Goal: Obtain resource: Obtain resource

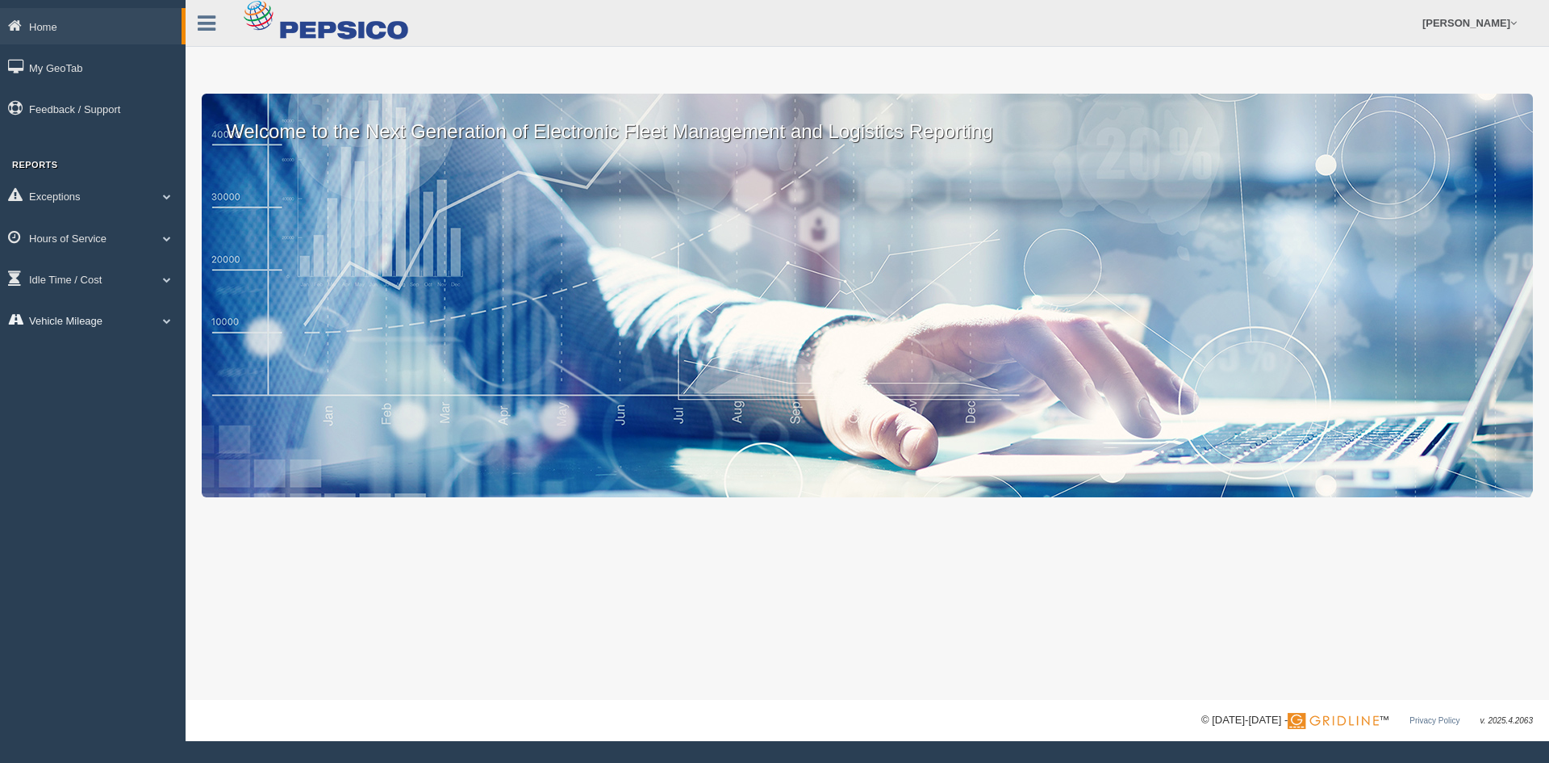
click at [91, 316] on link "Vehicle Mileage" at bounding box center [93, 320] width 186 height 36
click at [130, 353] on link "Vehicle Mileage" at bounding box center [105, 357] width 153 height 29
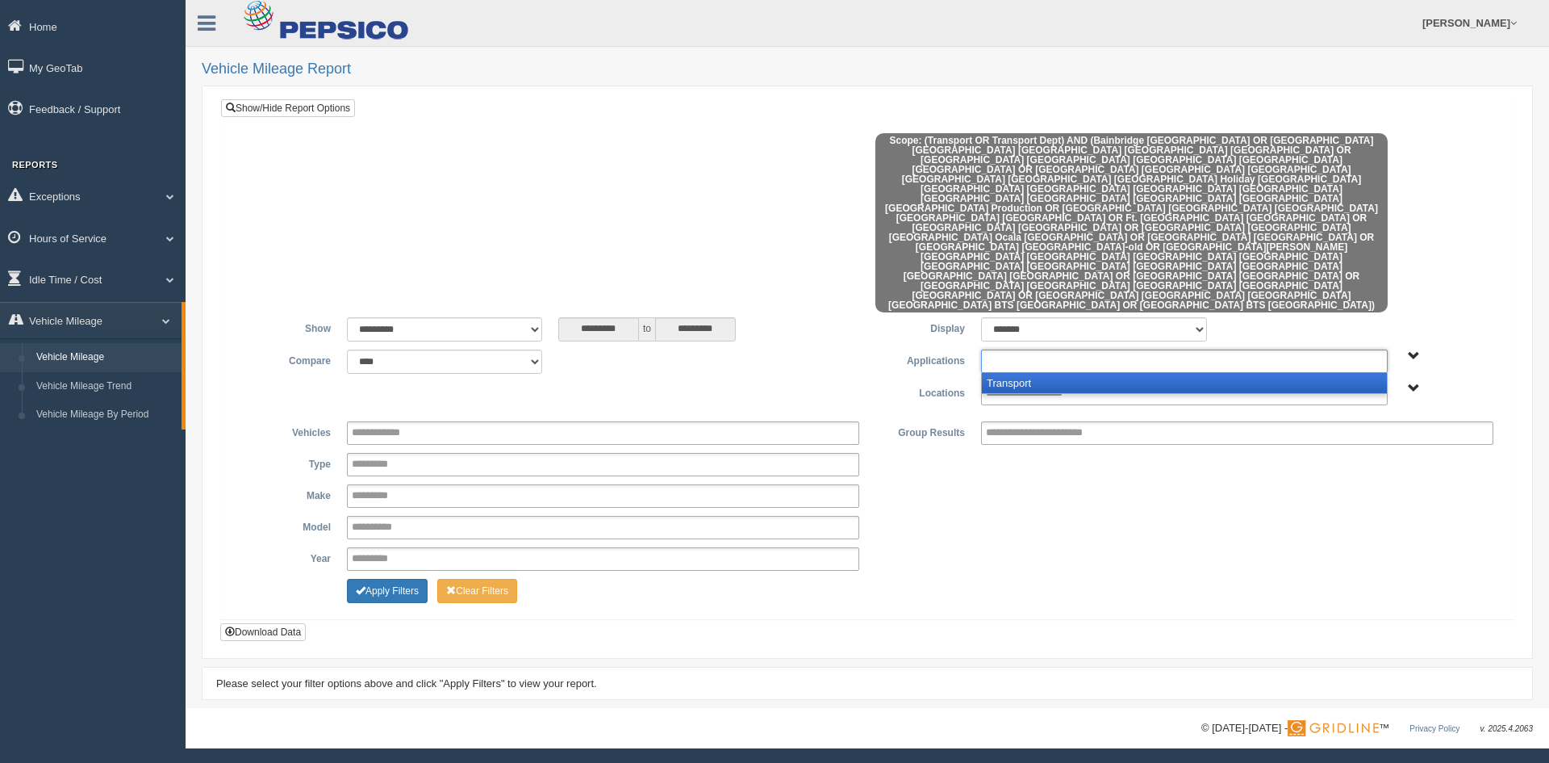
click at [1126, 349] on ul at bounding box center [1184, 360] width 407 height 23
click at [1057, 373] on li "Transport" at bounding box center [1184, 383] width 405 height 20
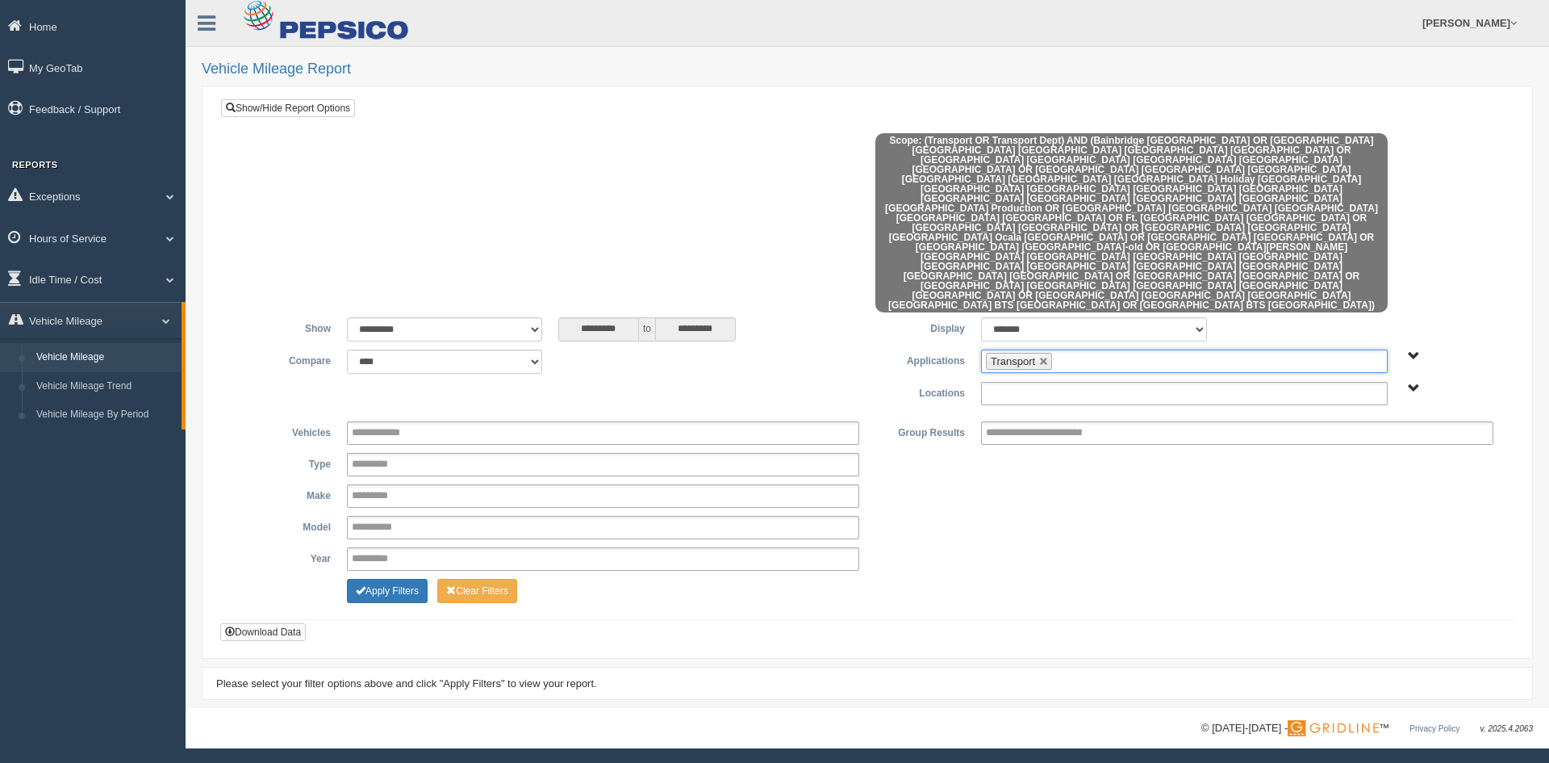
click at [1054, 383] on input "text" at bounding box center [1041, 393] width 111 height 20
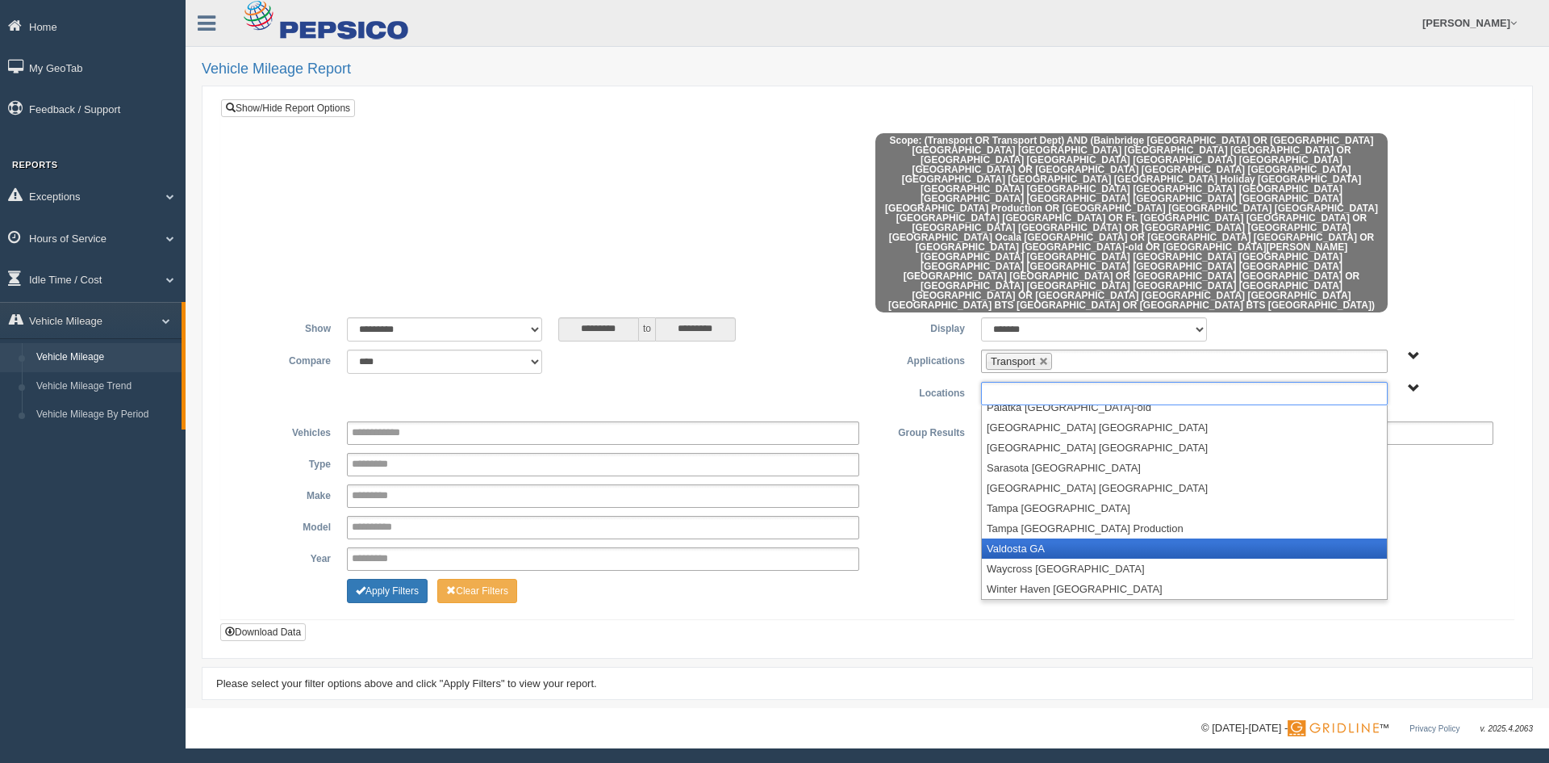
click at [1067, 538] on li "Valdosta GA" at bounding box center [1184, 548] width 405 height 20
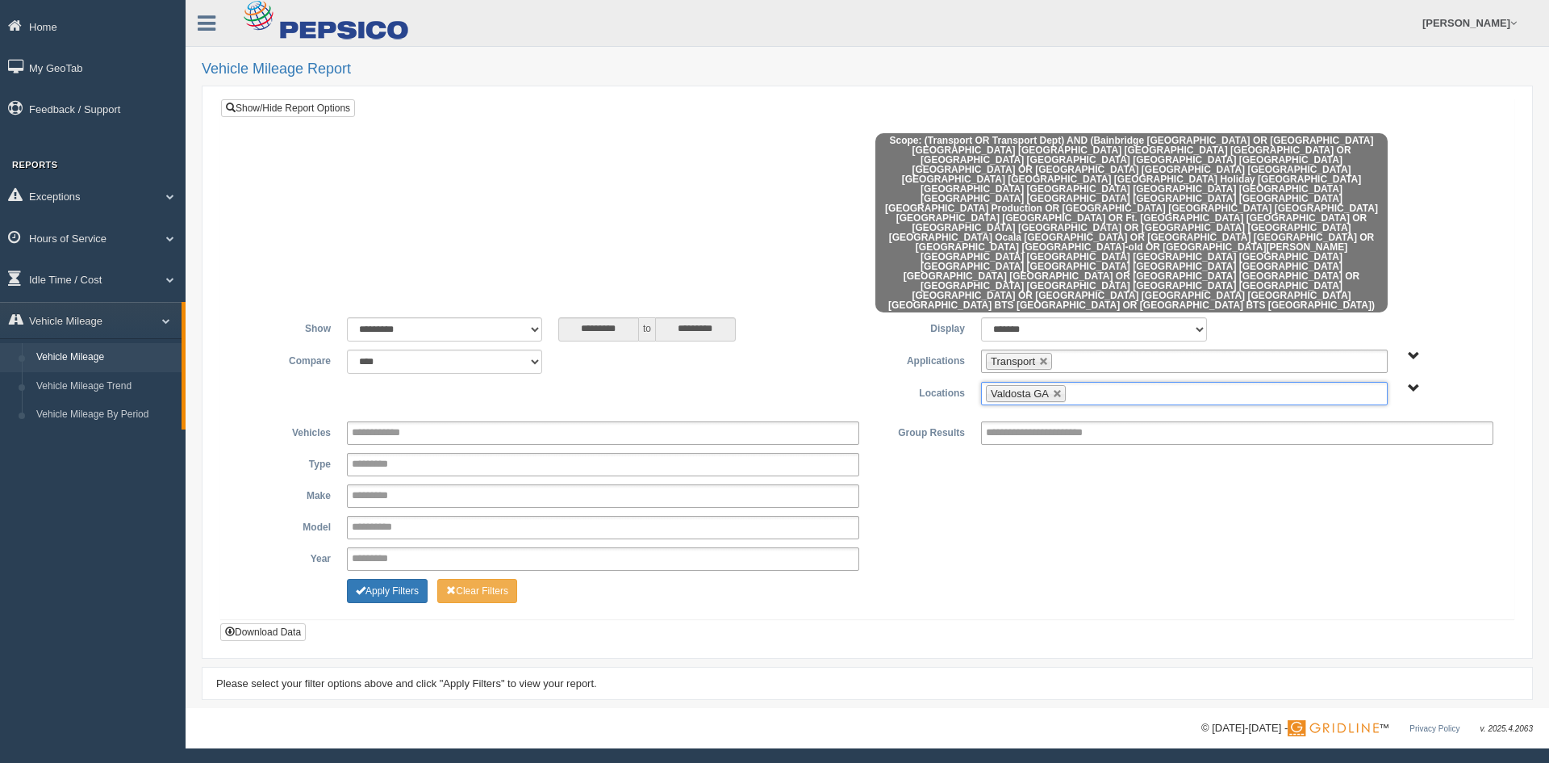
scroll to position [371, 0]
click at [1134, 382] on ul "Valdosta GA" at bounding box center [1184, 393] width 407 height 23
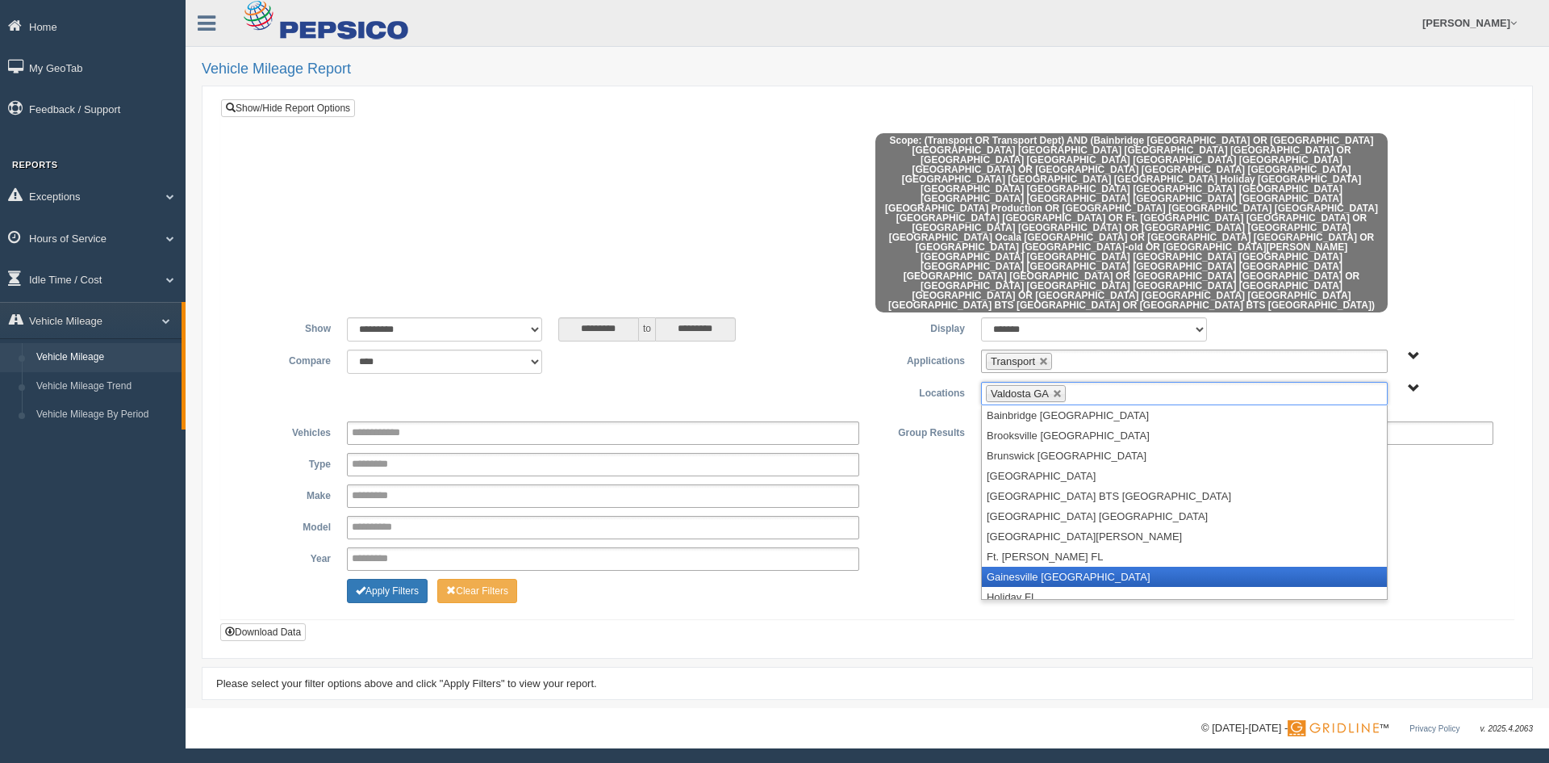
scroll to position [81, 0]
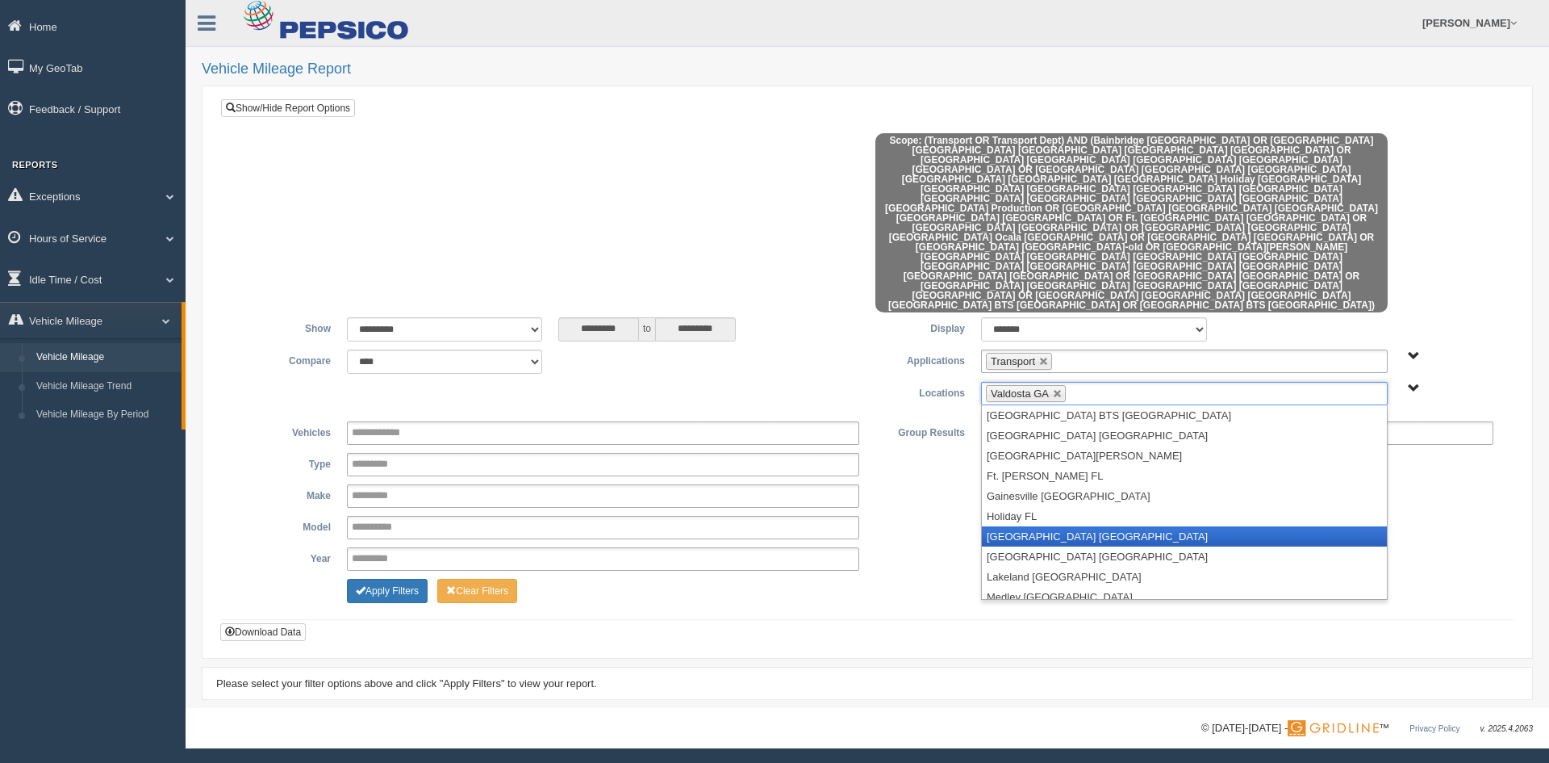
click at [1072, 526] on li "[GEOGRAPHIC_DATA] [GEOGRAPHIC_DATA]" at bounding box center [1184, 536] width 405 height 20
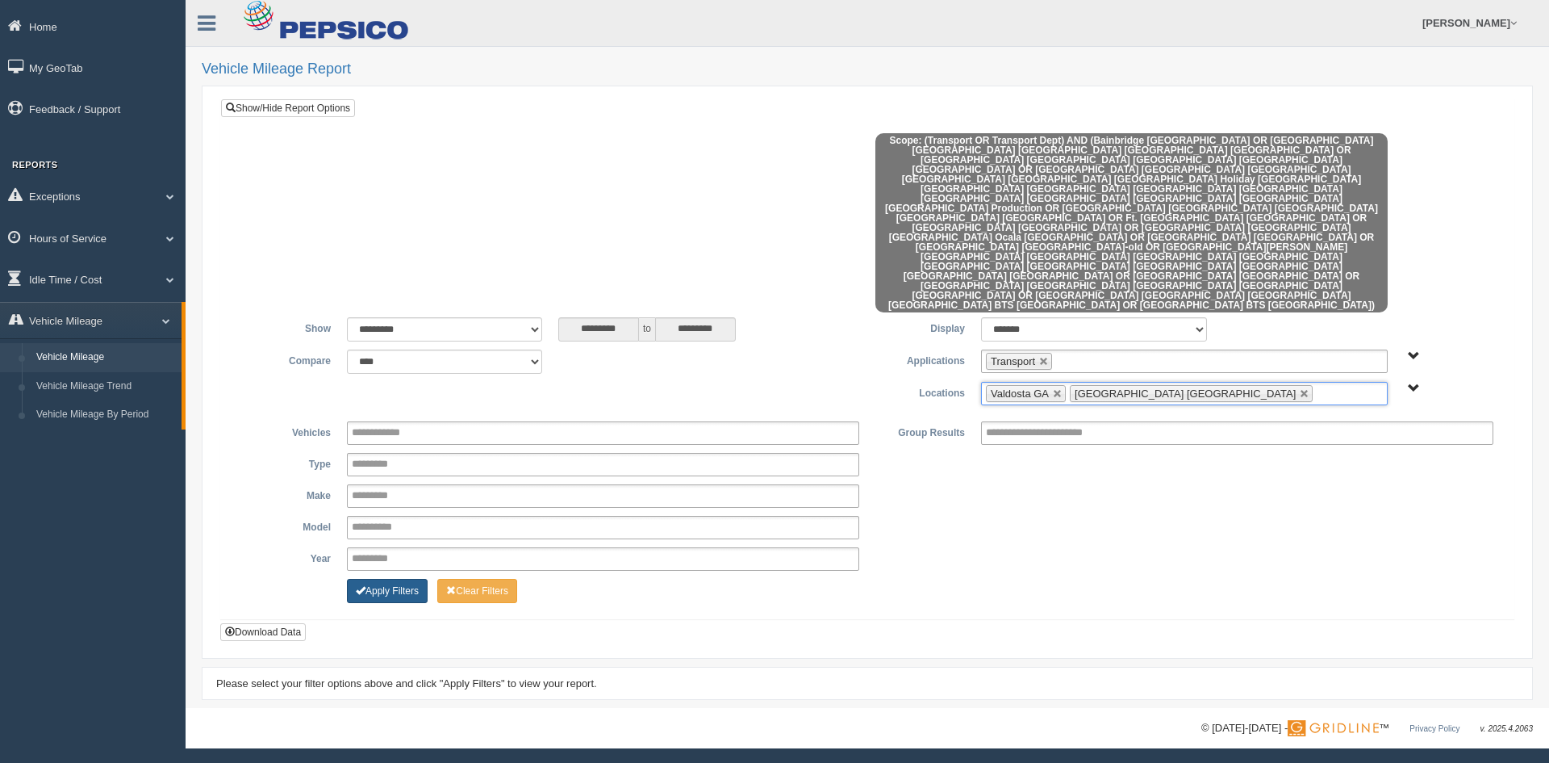
click at [408, 579] on button "Apply Filters" at bounding box center [387, 591] width 81 height 24
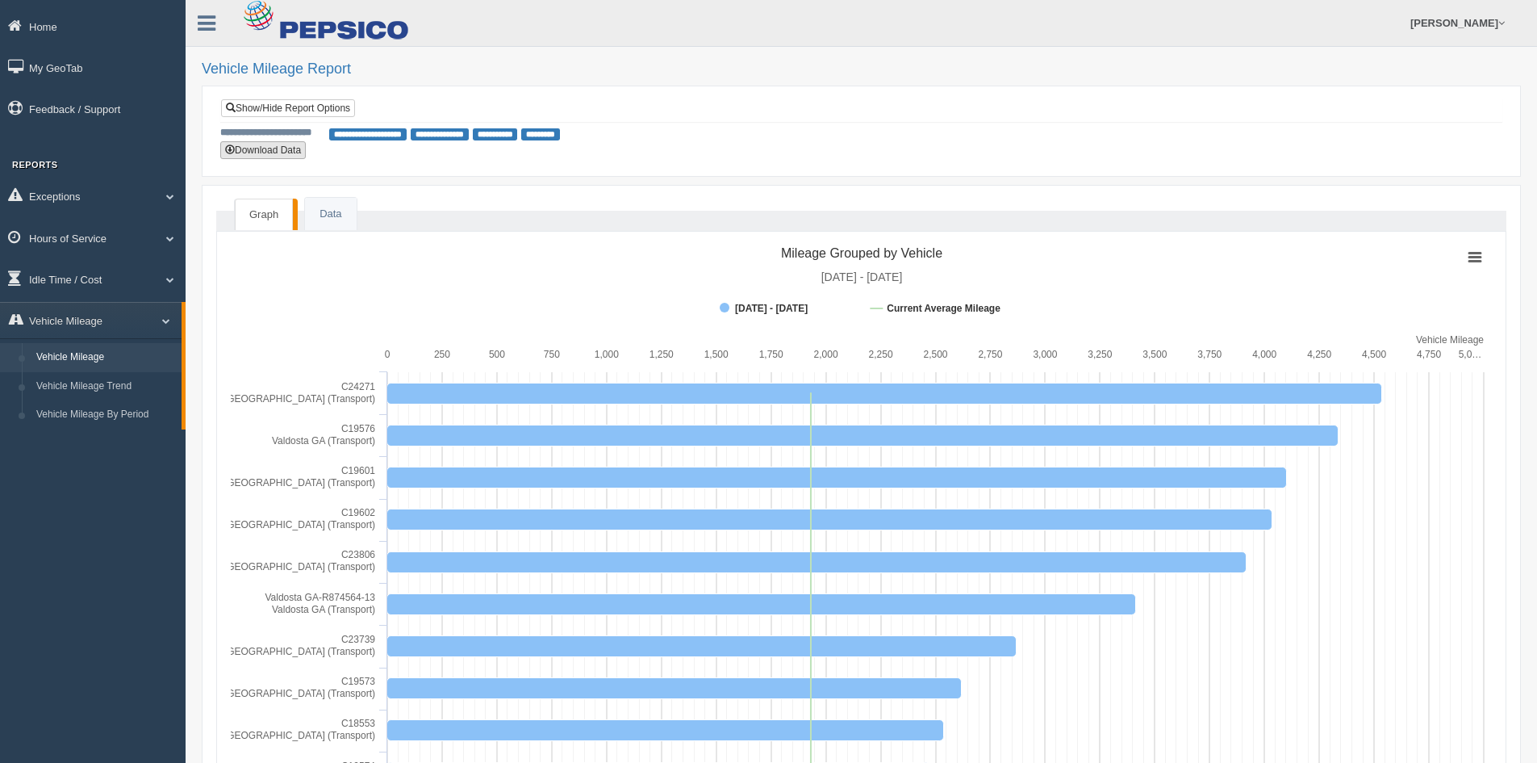
click at [291, 148] on button "Download Data" at bounding box center [263, 150] width 86 height 18
